Goal: Transaction & Acquisition: Purchase product/service

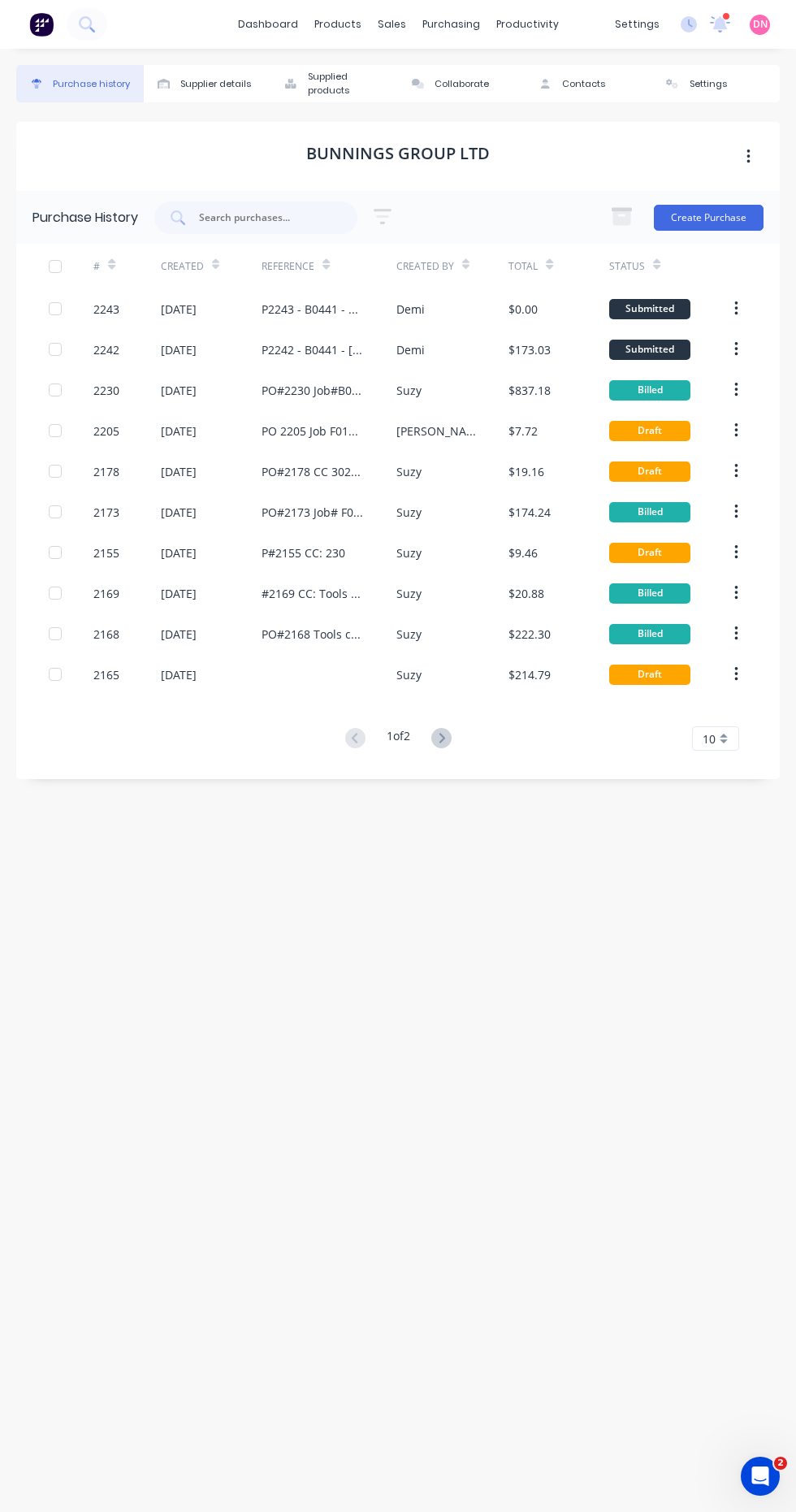
click at [735, 205] on button "Create Purchase" at bounding box center [709, 218] width 110 height 26
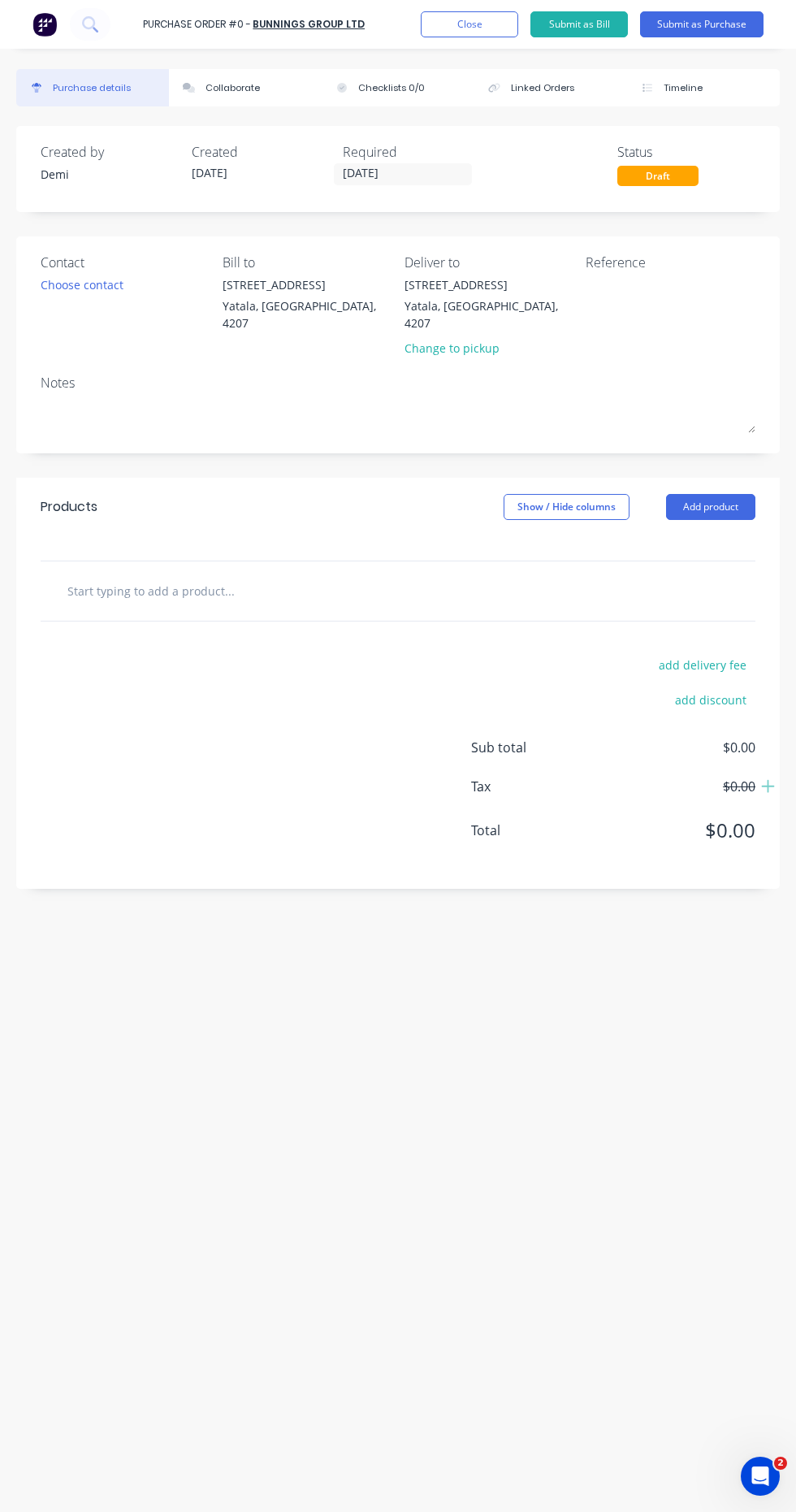
click at [477, 30] on button "Close" at bounding box center [470, 24] width 98 height 26
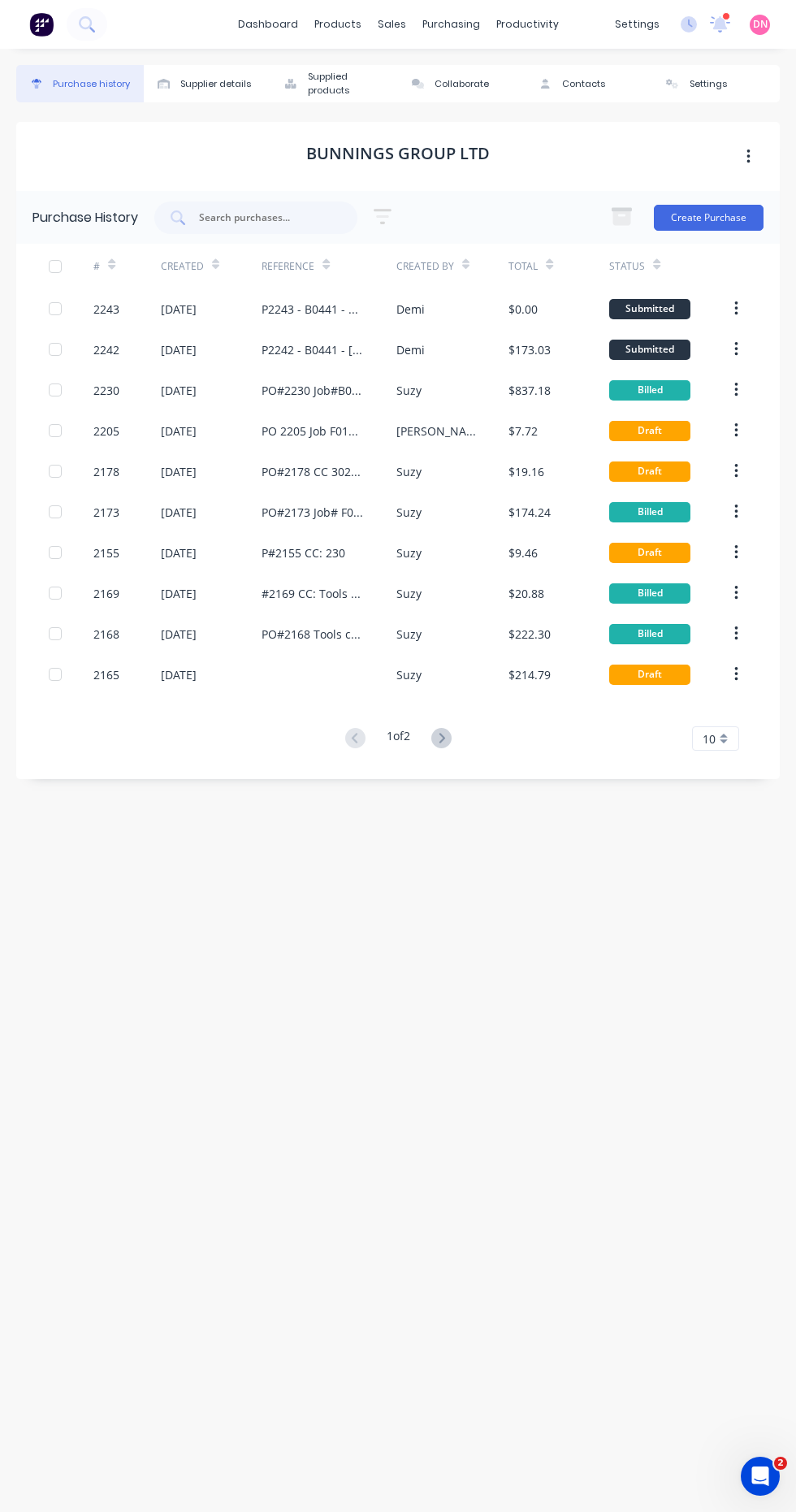
click at [459, 26] on div "purchasing" at bounding box center [451, 24] width 74 height 24
click at [550, 64] on link "Purchase Orders" at bounding box center [519, 77] width 215 height 33
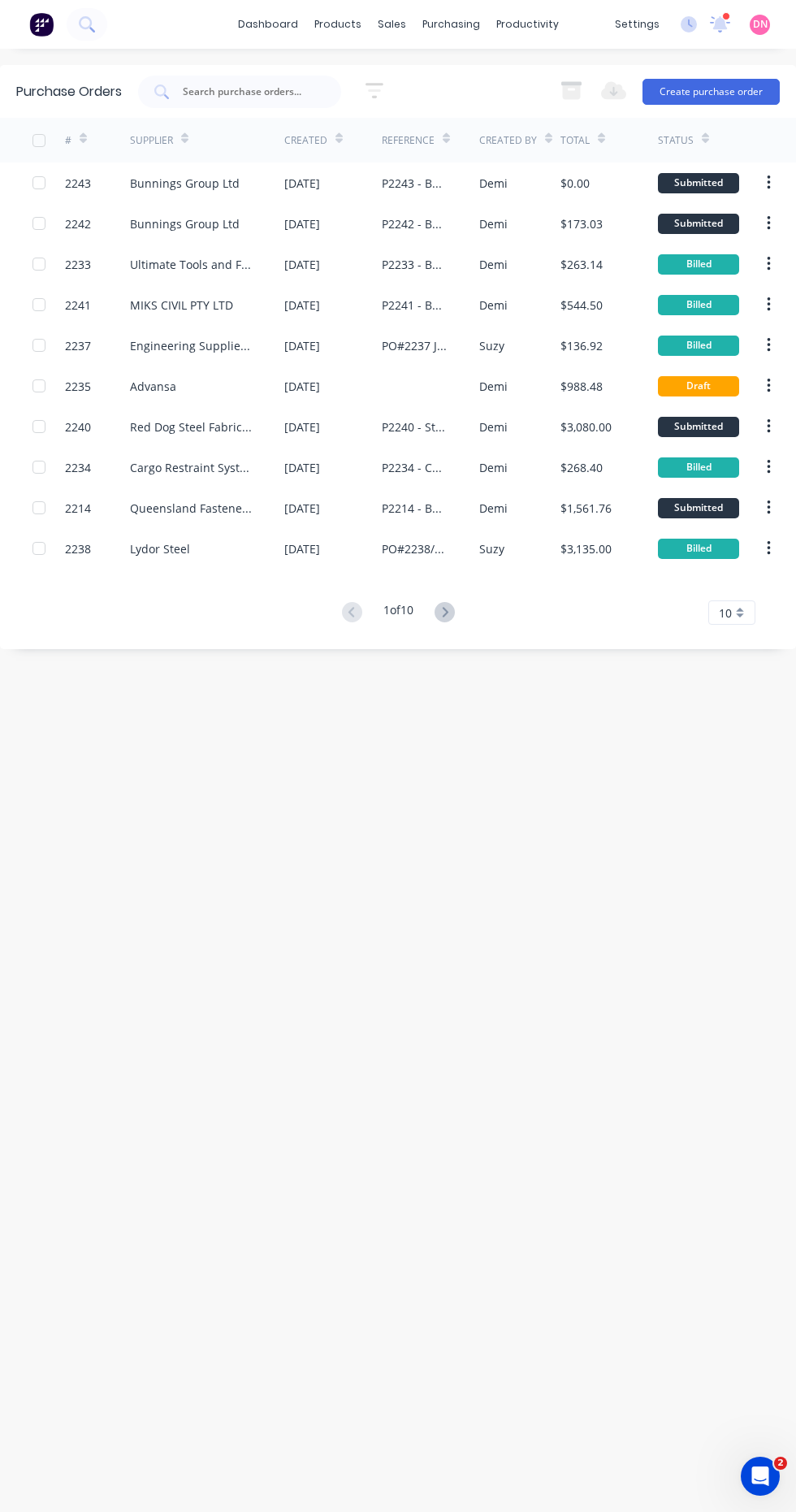
scroll to position [37, 0]
click at [735, 79] on button "Create purchase order" at bounding box center [711, 92] width 137 height 26
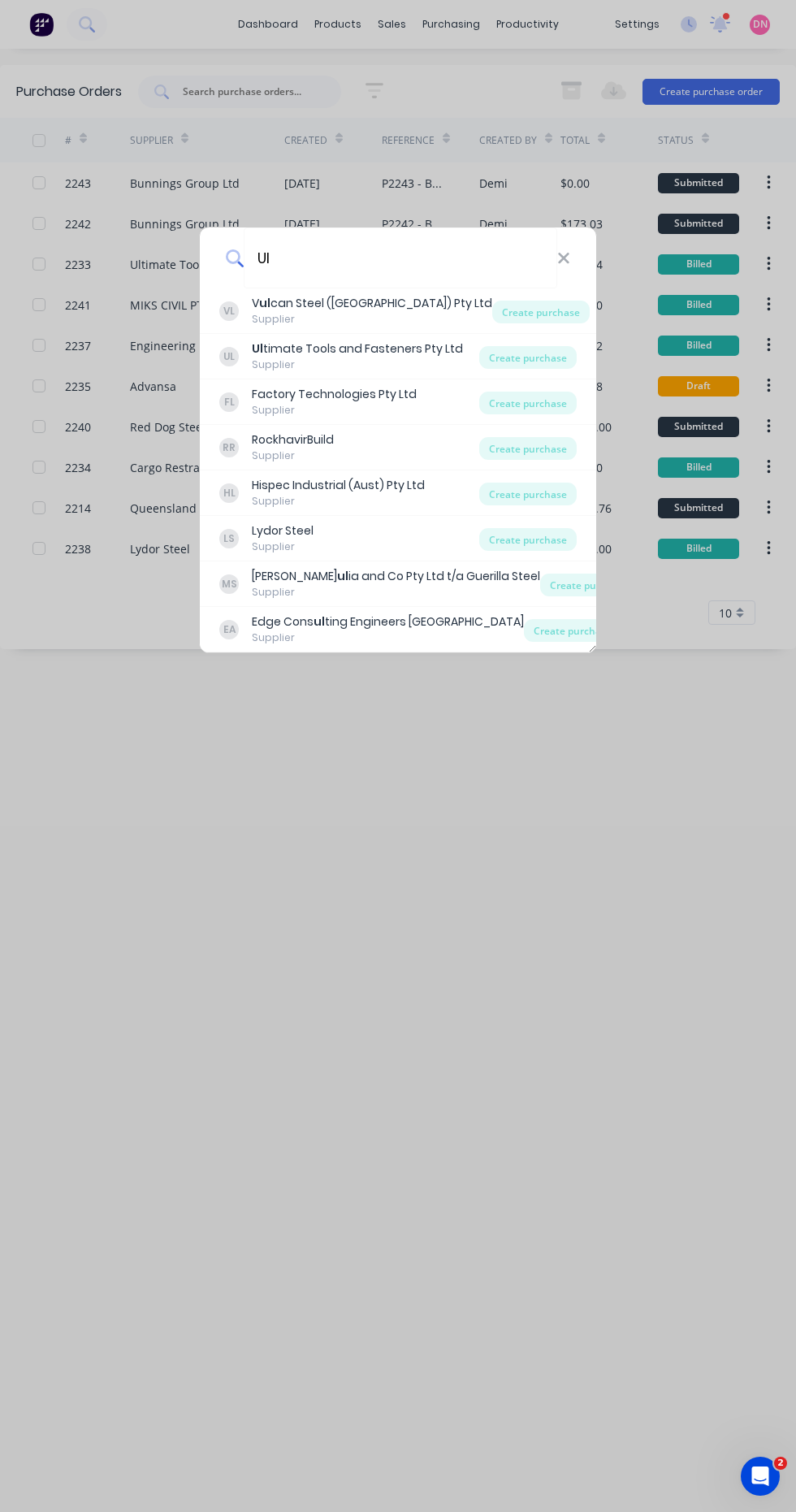
type input "Ul"
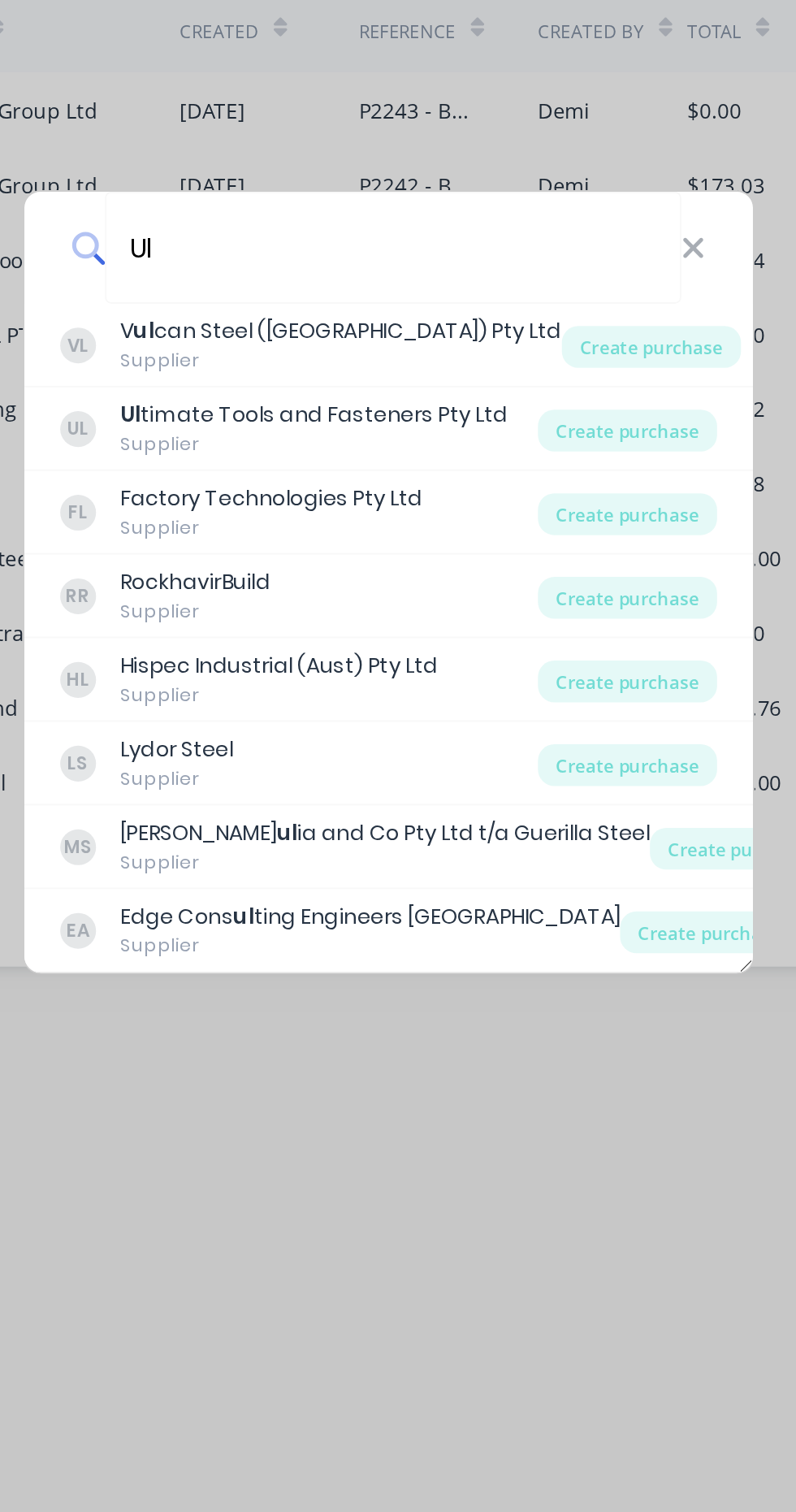
click at [546, 363] on div "Create purchase" at bounding box center [528, 357] width 98 height 23
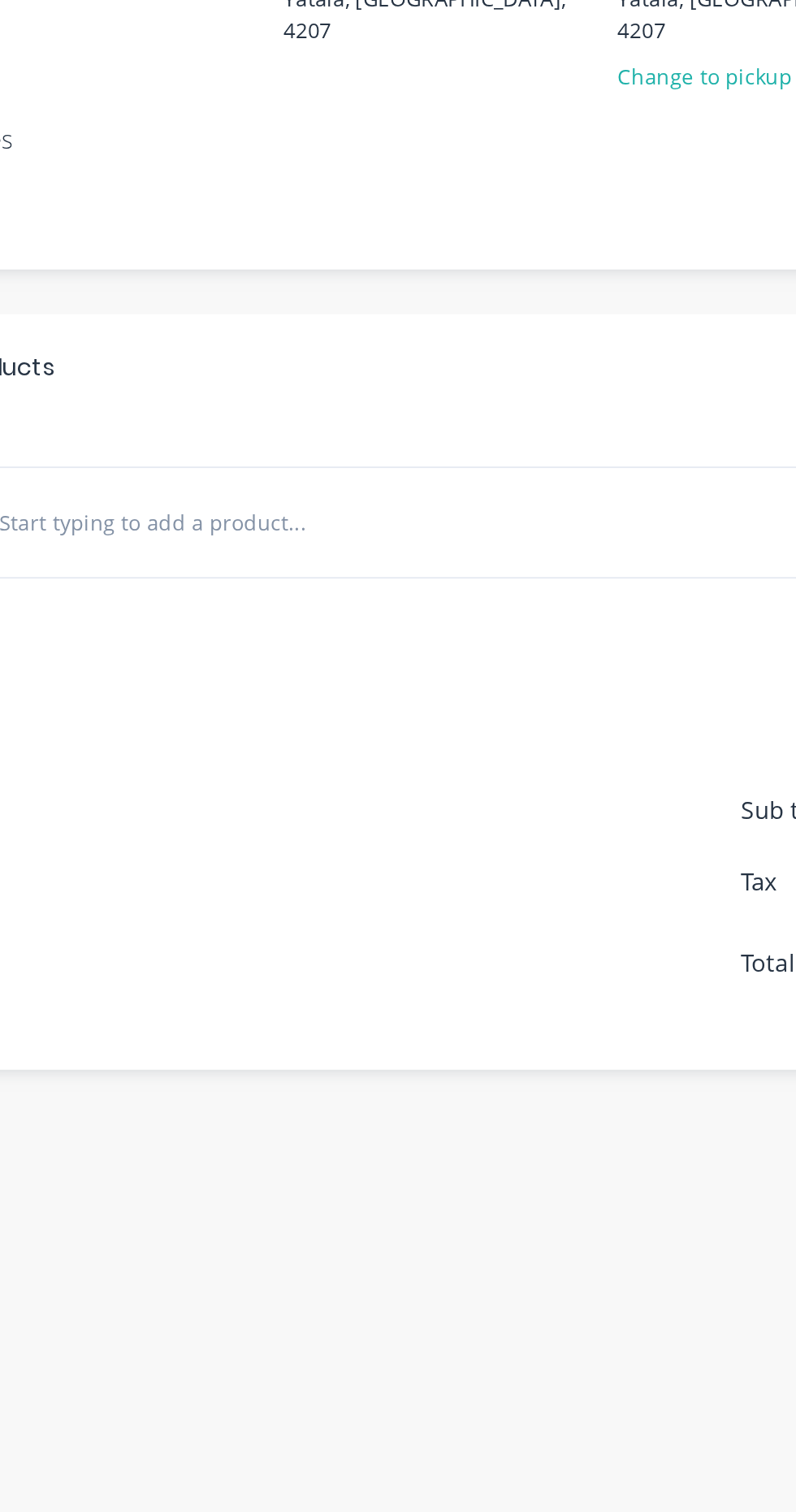
scroll to position [44, 0]
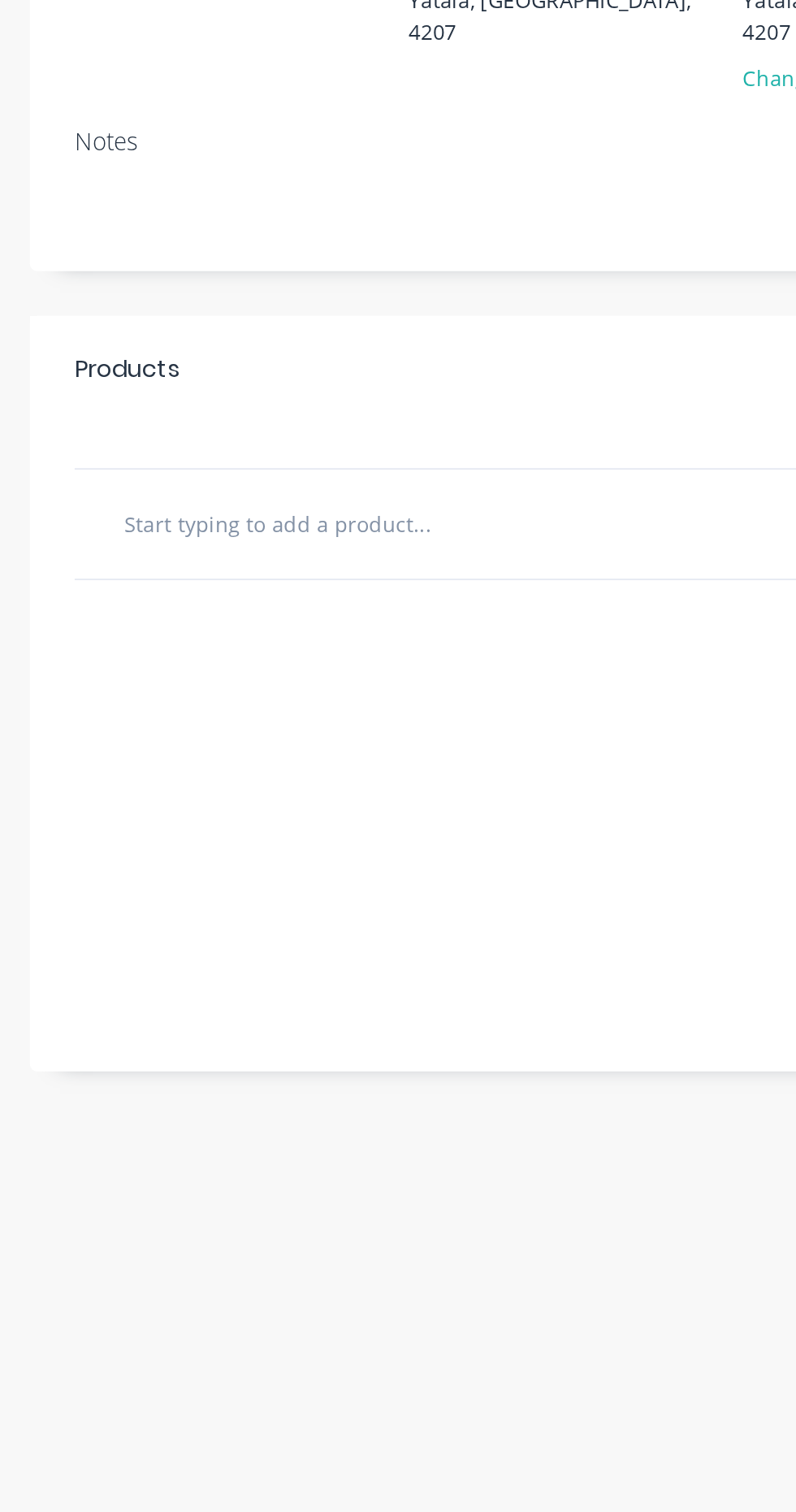
click at [158, 531] on input "text" at bounding box center [189, 547] width 244 height 33
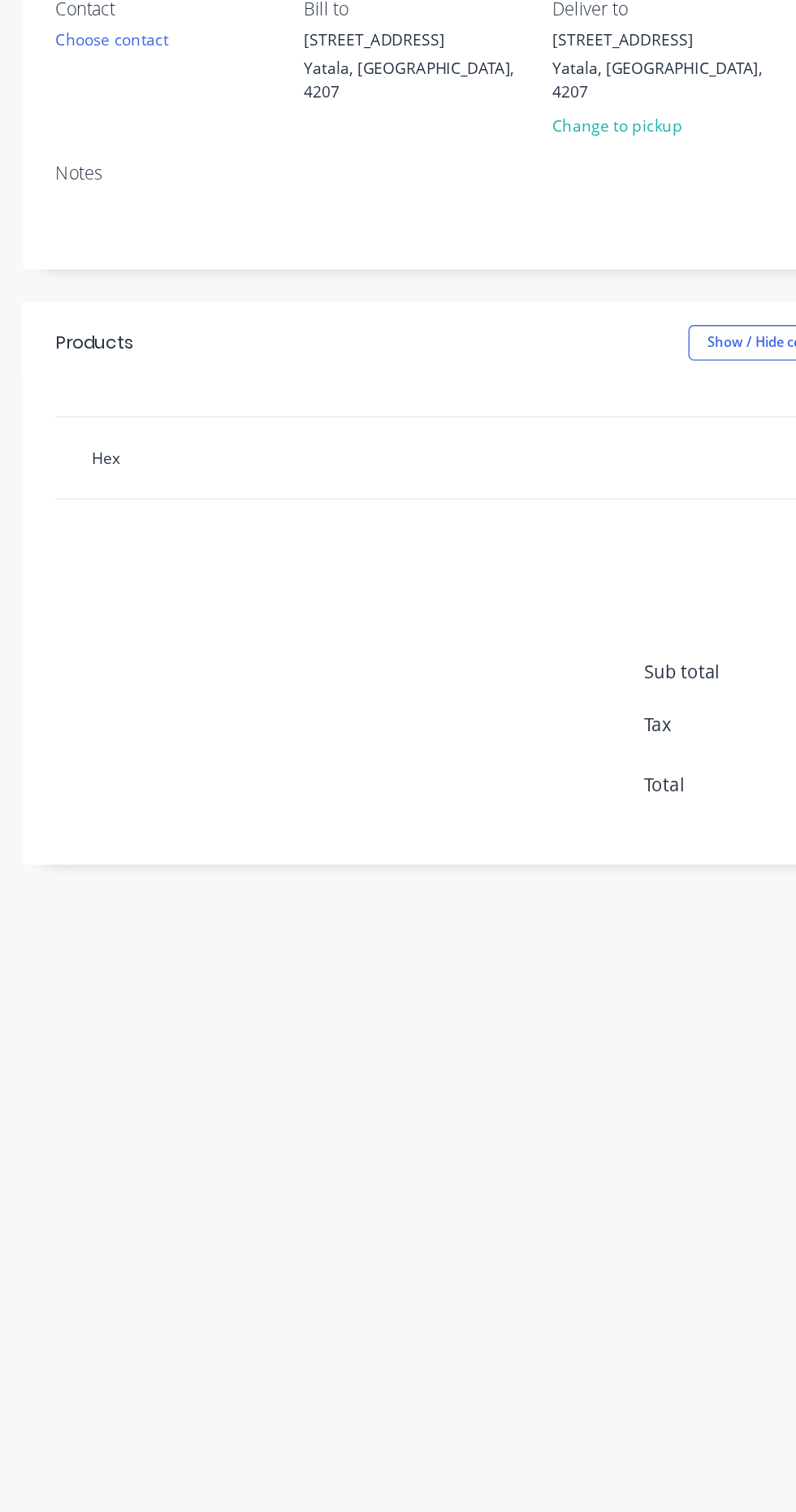
scroll to position [43, 0]
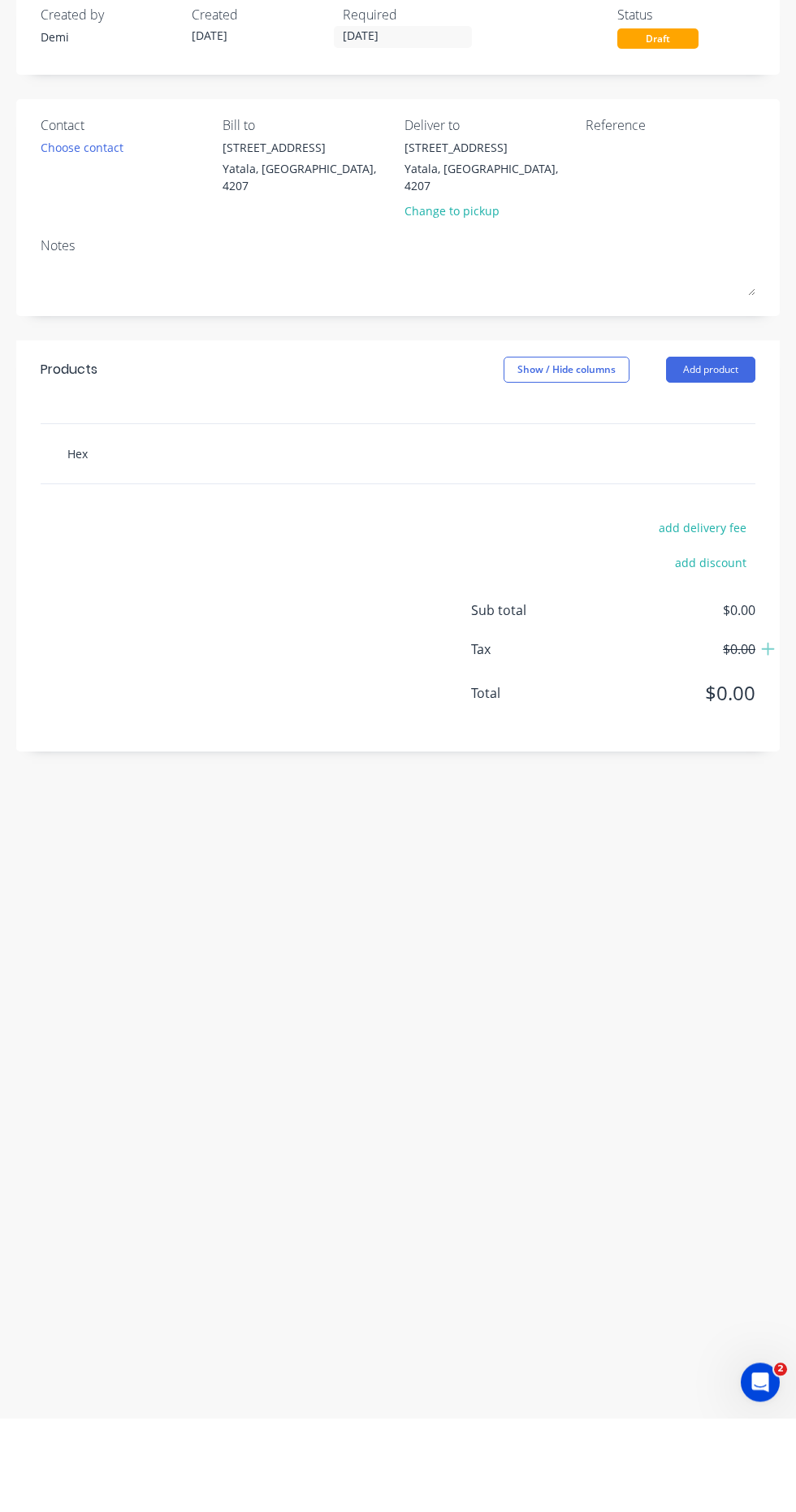
type input "Hex"
click at [341, 540] on div "Hex" at bounding box center [257, 547] width 406 height 33
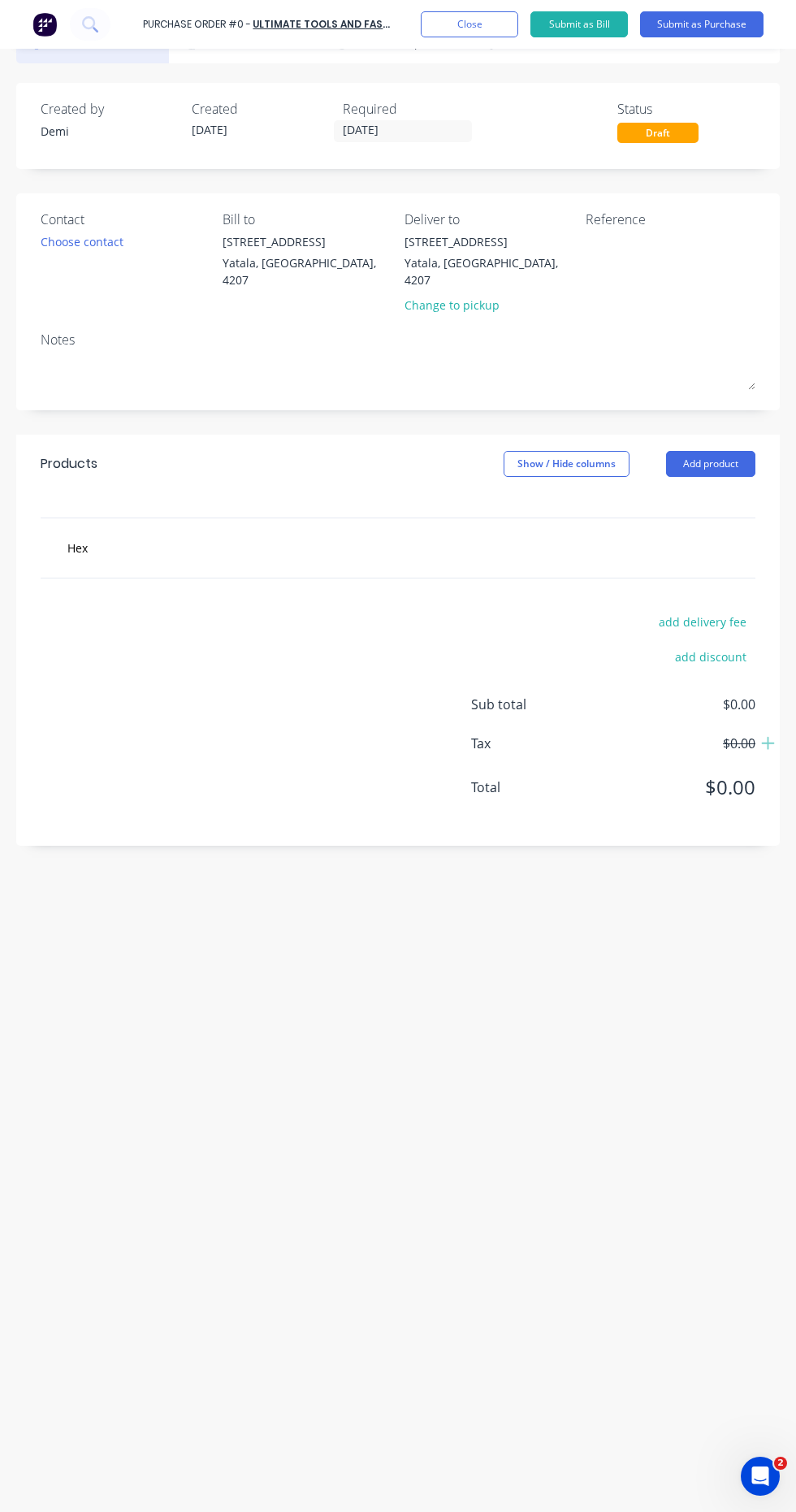
click at [339, 437] on div "Products Show / Hide columns Add product" at bounding box center [398, 464] width 764 height 59
click at [158, 531] on input "Hex" at bounding box center [189, 547] width 244 height 33
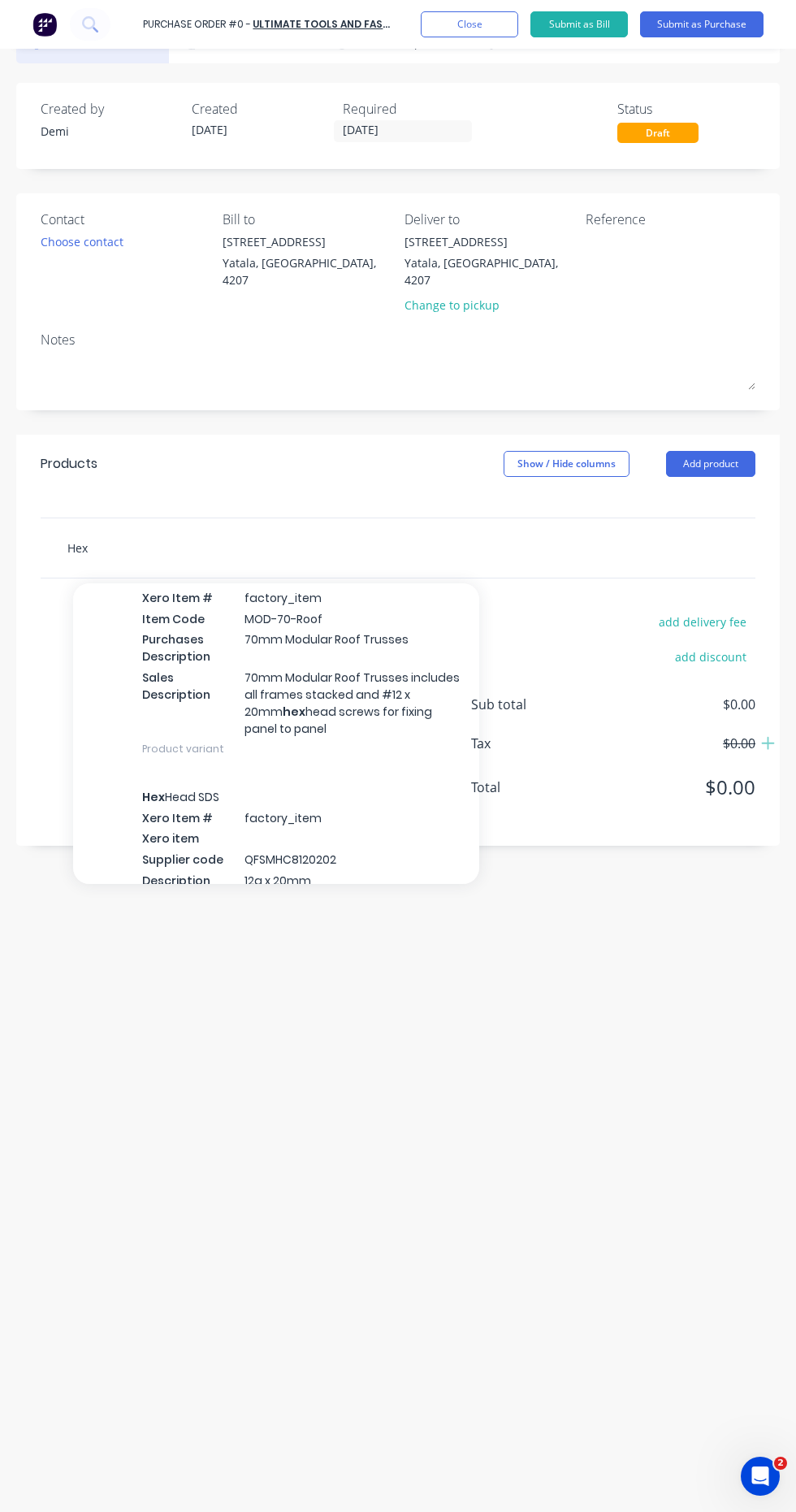
scroll to position [1741, 0]
click at [351, 773] on div "Hex Head SDS Xero Item # factory_item Xero item Supplier code QFSMHC8120202 Des…" at bounding box center [276, 849] width 406 height 152
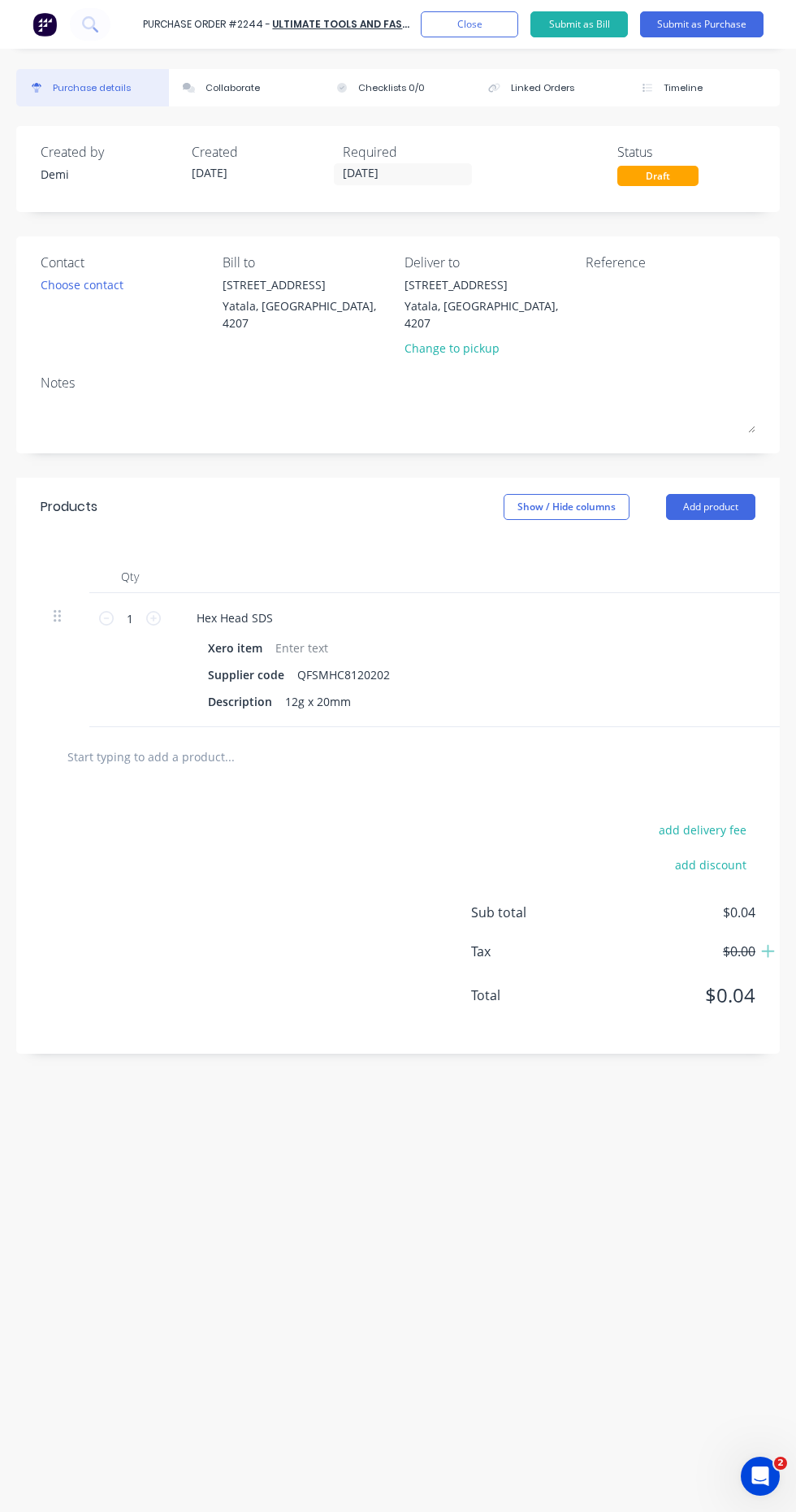
click at [727, 15] on button "Submit as Purchase" at bounding box center [702, 24] width 124 height 26
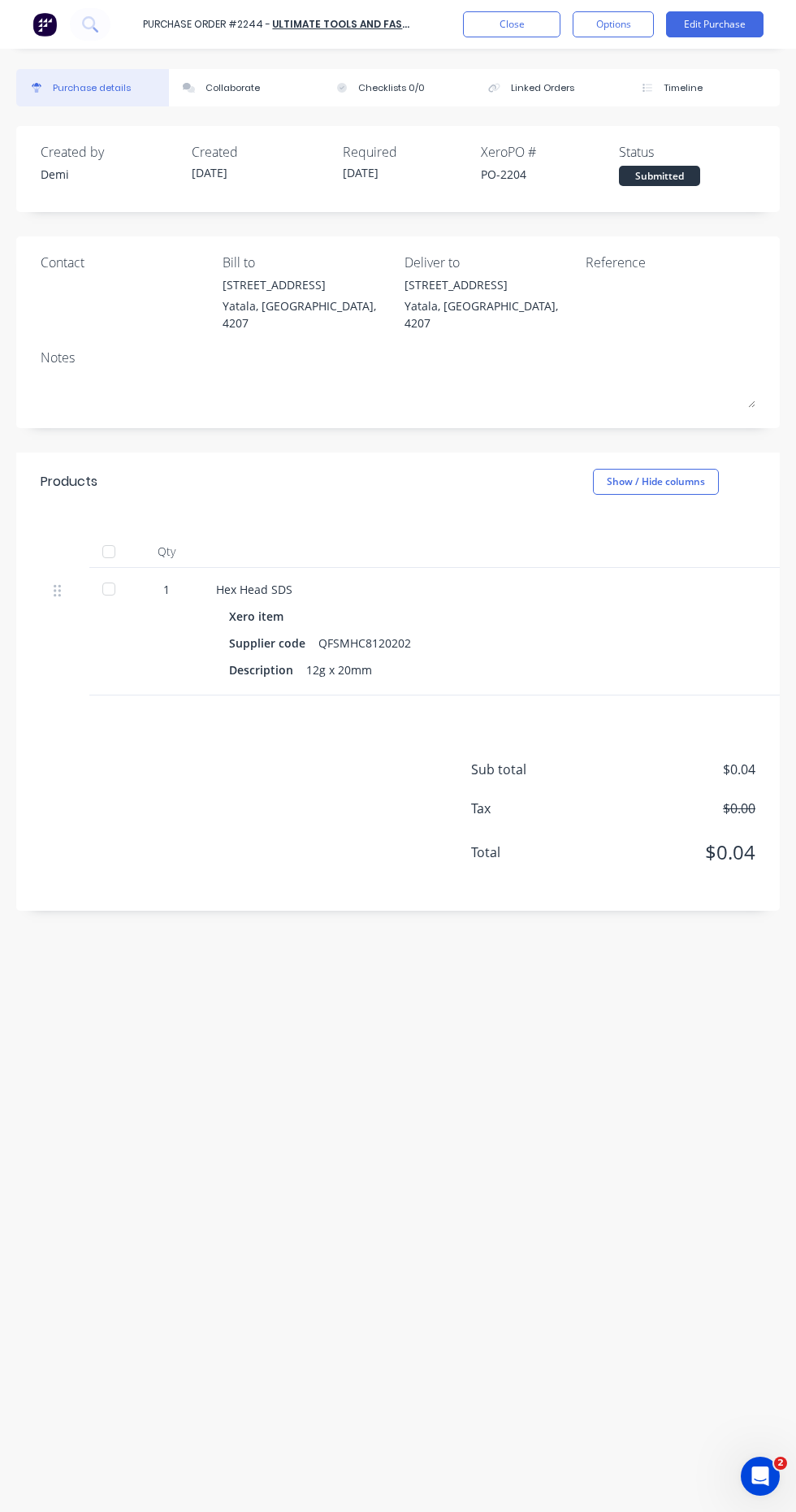
click at [523, 30] on button "Close" at bounding box center [512, 24] width 98 height 26
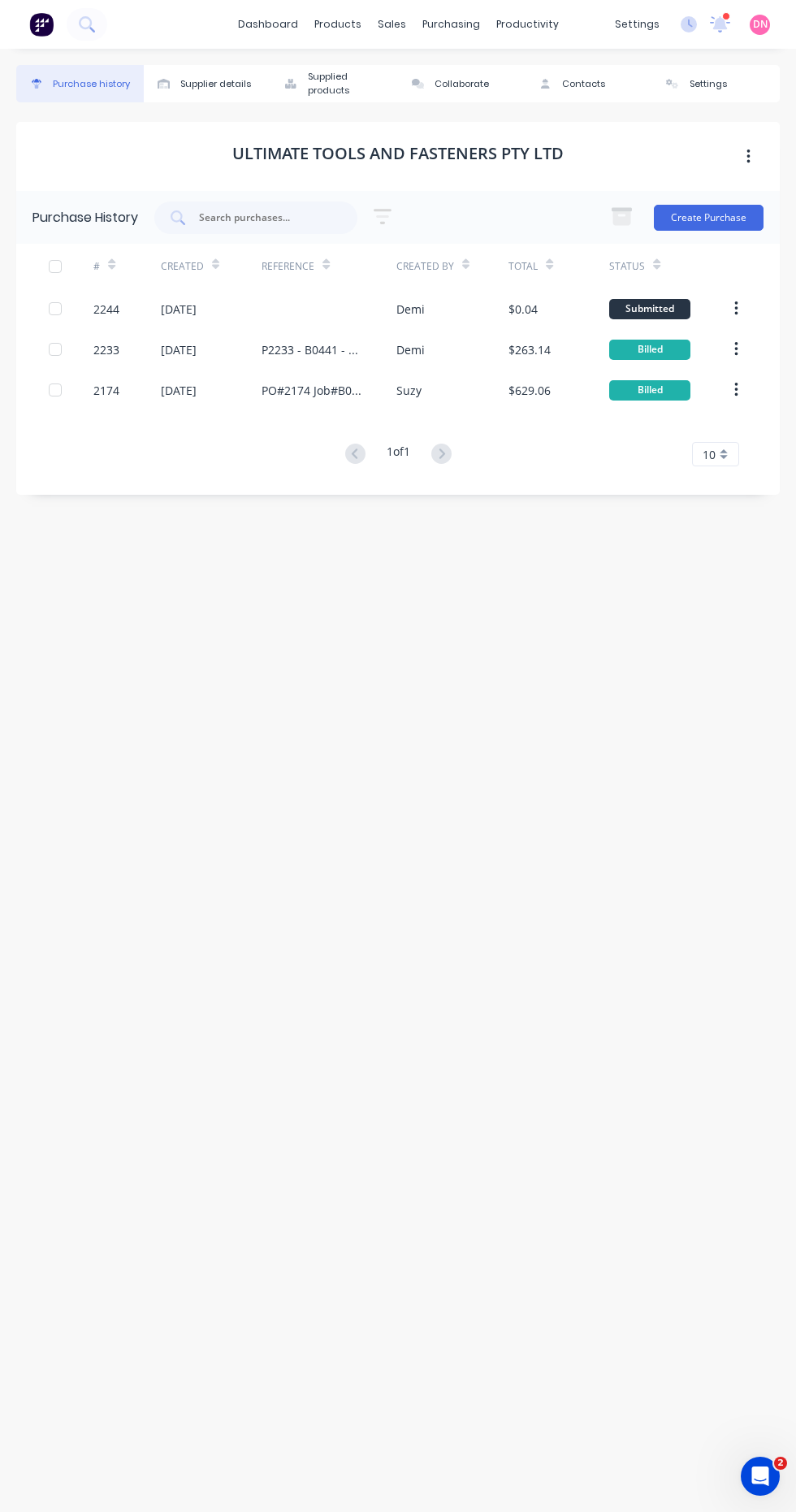
click at [732, 216] on button "Create Purchase" at bounding box center [709, 218] width 110 height 26
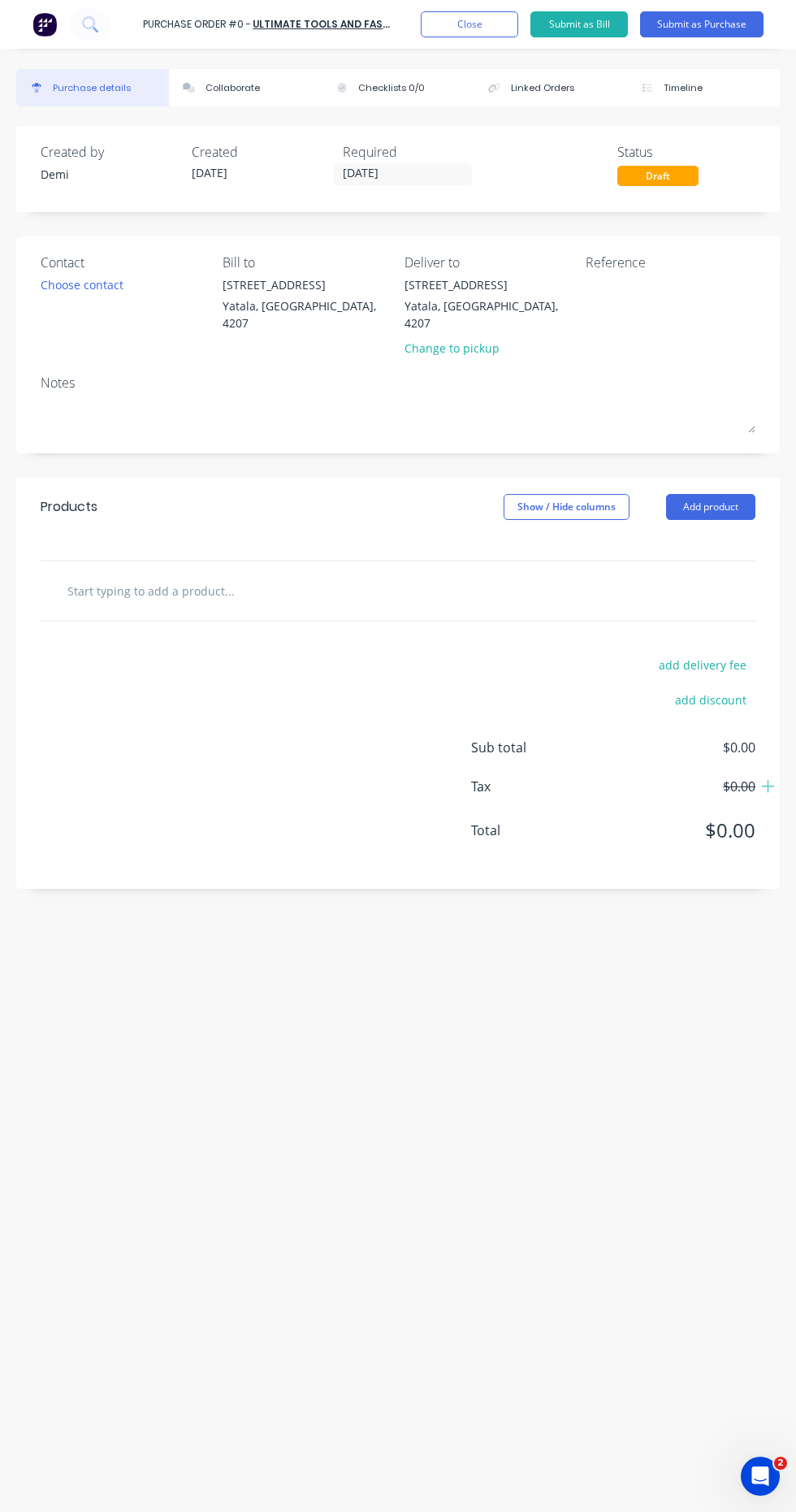
click at [289, 574] on input "text" at bounding box center [189, 590] width 244 height 33
type input "16"
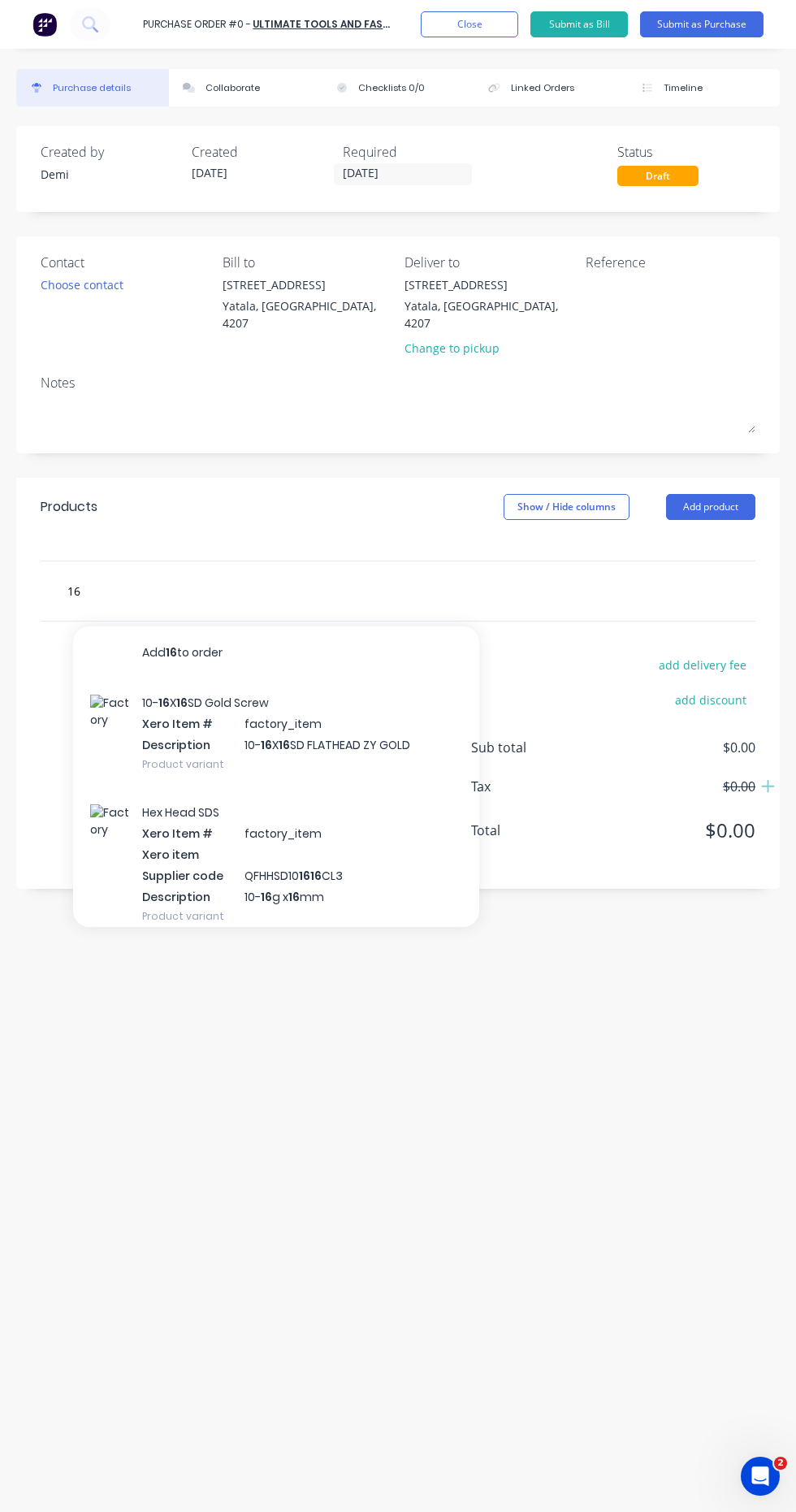
click at [388, 632] on button "Add 16 to order" at bounding box center [276, 652] width 406 height 52
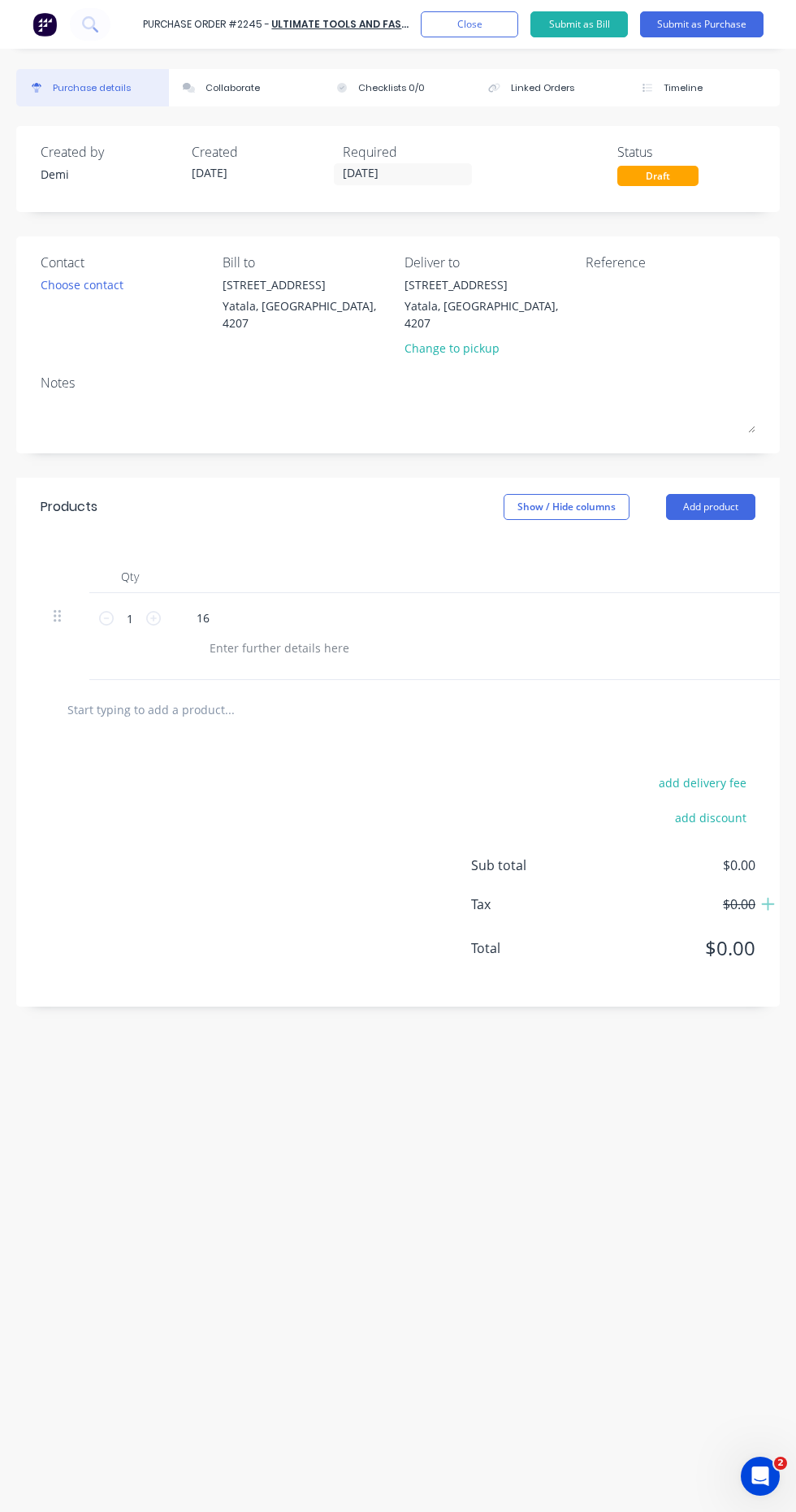
click at [730, 28] on button "Submit as Purchase" at bounding box center [702, 24] width 124 height 26
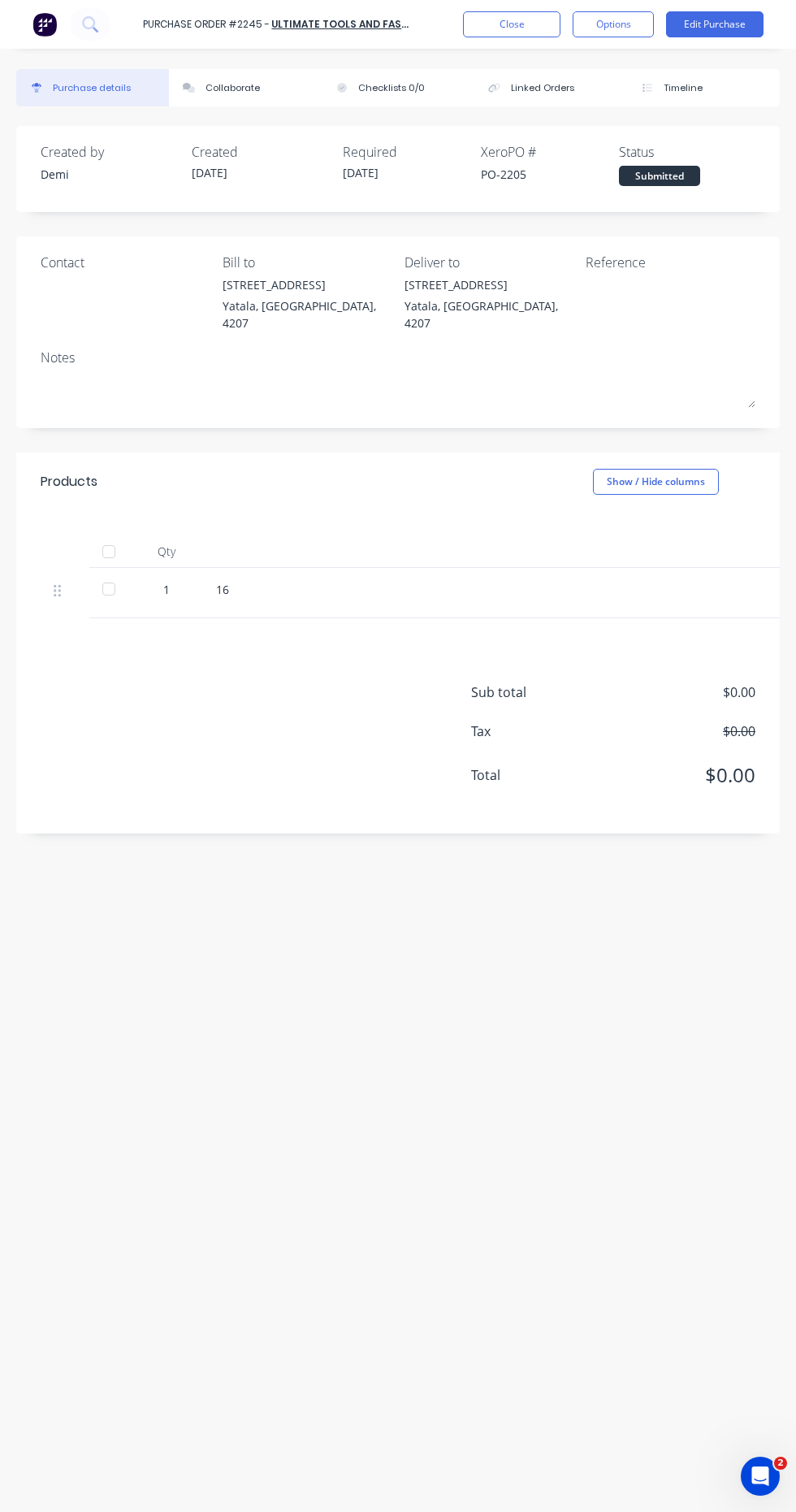
click at [536, 23] on button "Close" at bounding box center [512, 24] width 98 height 26
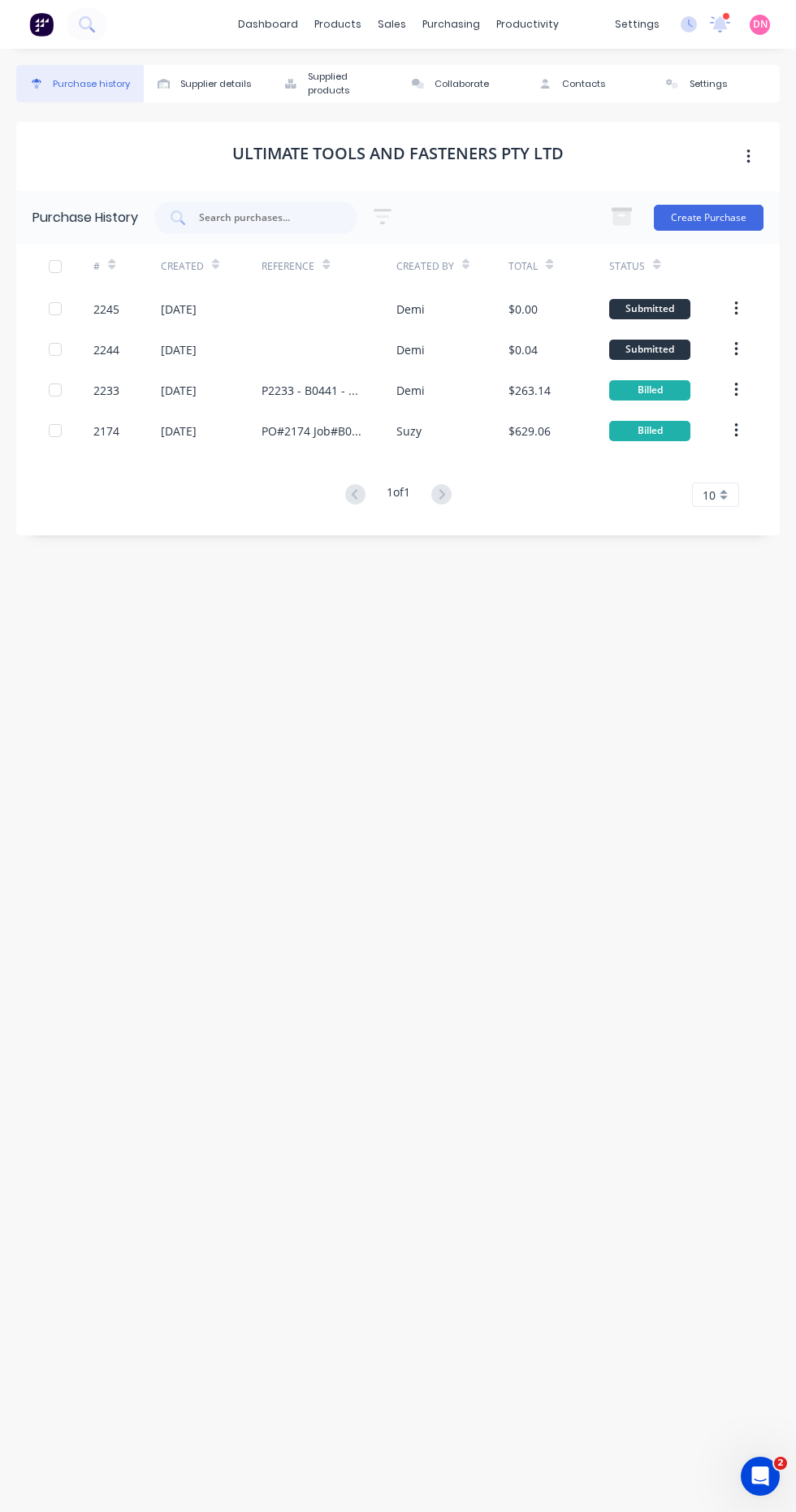
scroll to position [20, 0]
